Goal: Find specific page/section: Find specific page/section

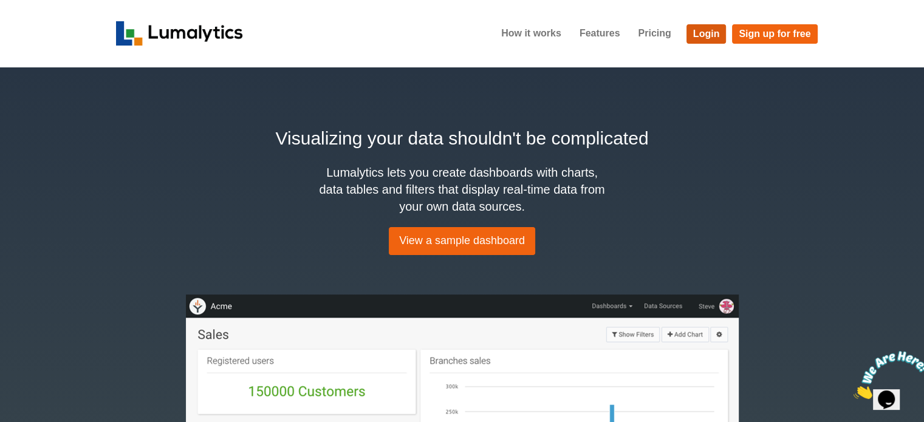
click at [712, 31] on link "Login" at bounding box center [706, 33] width 40 height 19
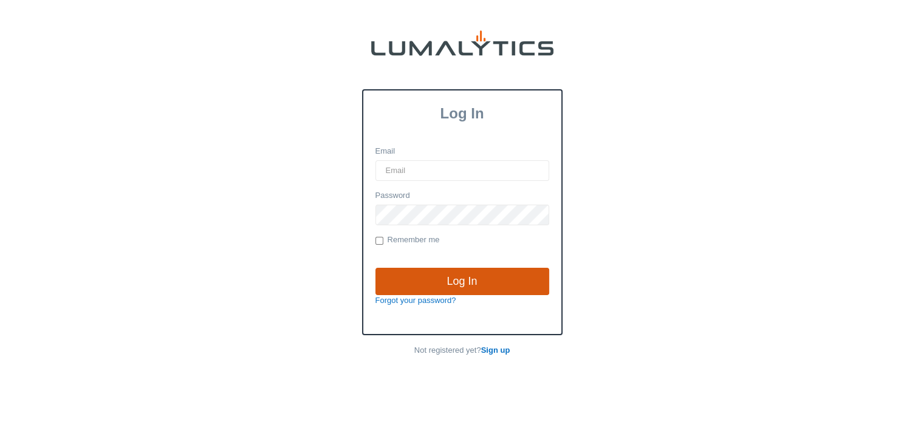
type input "cnoordyke@valleytruckparts.com"
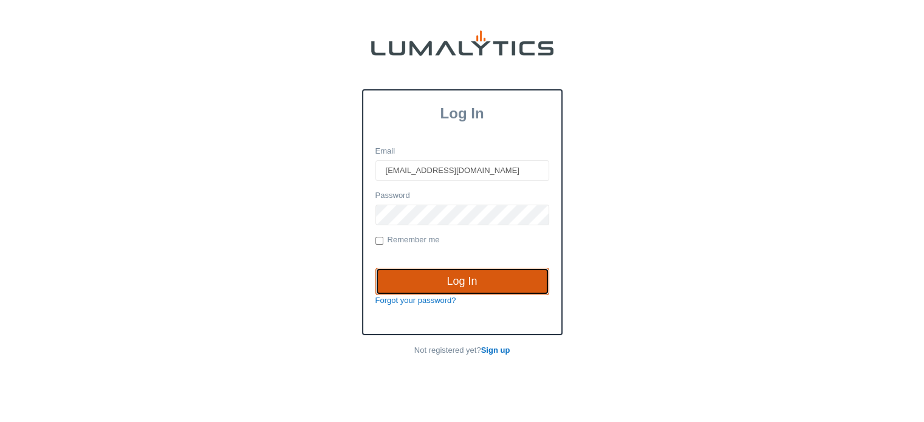
click at [454, 279] on input "Log In" at bounding box center [462, 282] width 174 height 28
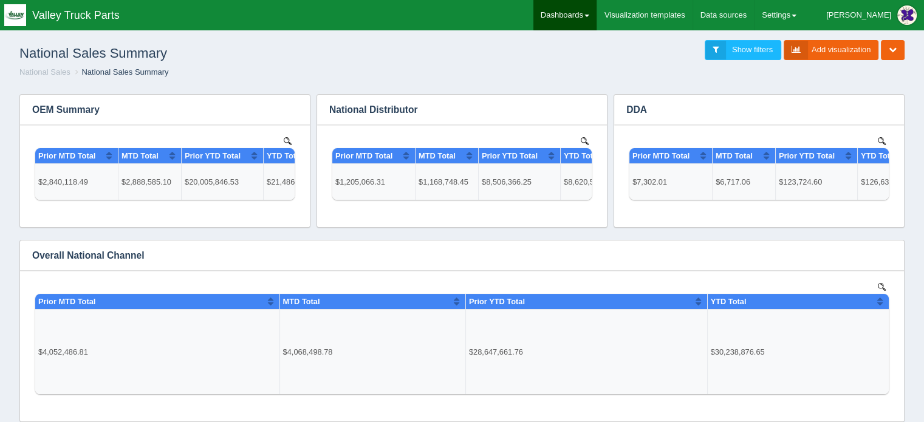
click at [597, 10] on link "Dashboards" at bounding box center [564, 15] width 63 height 30
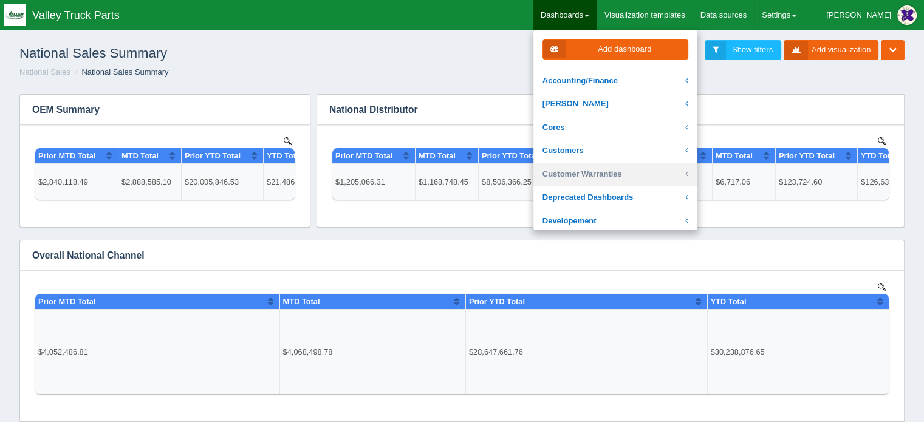
drag, startPoint x: 613, startPoint y: 167, endPoint x: 593, endPoint y: 174, distance: 21.3
click at [593, 174] on link "Customer Warranties" at bounding box center [615, 175] width 164 height 24
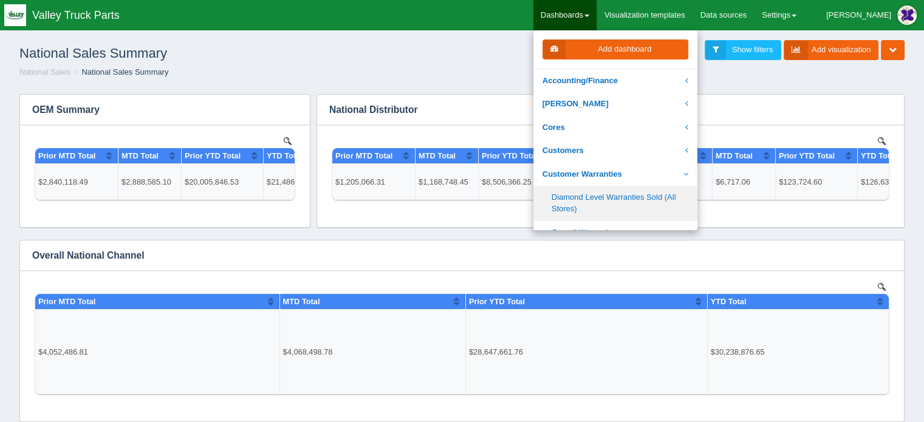
drag, startPoint x: 607, startPoint y: 199, endPoint x: 599, endPoint y: 202, distance: 9.3
click at [599, 202] on link "Diamond Level Warranties Sold (All Stores)" at bounding box center [615, 203] width 164 height 35
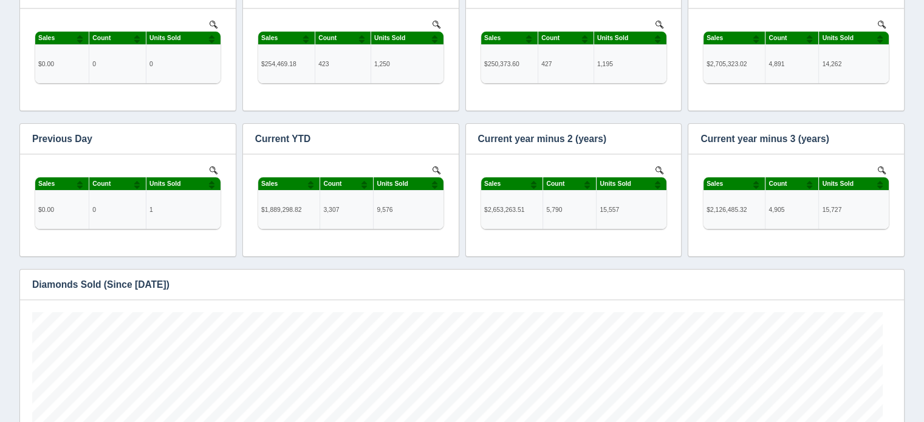
scroll to position [229, 0]
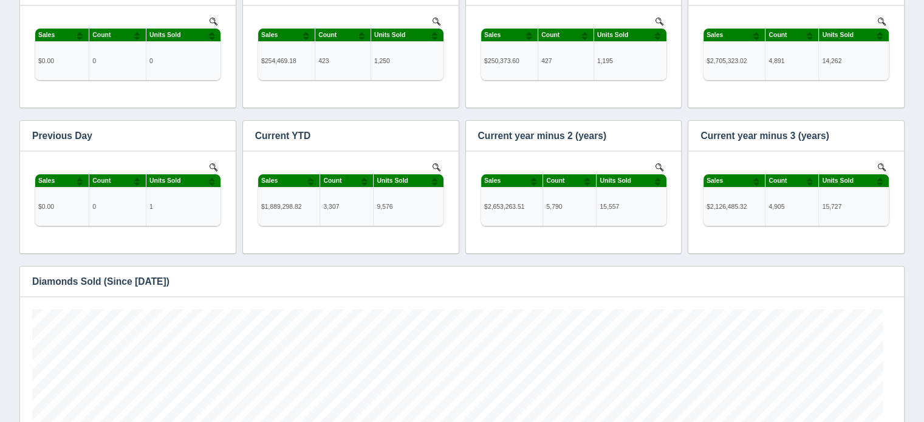
drag, startPoint x: 923, startPoint y: 74, endPoint x: 932, endPoint y: 87, distance: 16.7
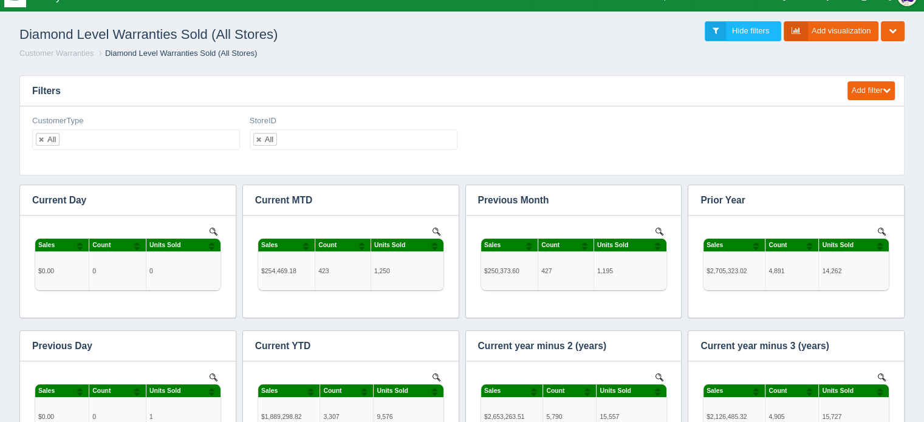
scroll to position [0, 0]
